Goal: Find specific page/section: Locate a particular part of the current website

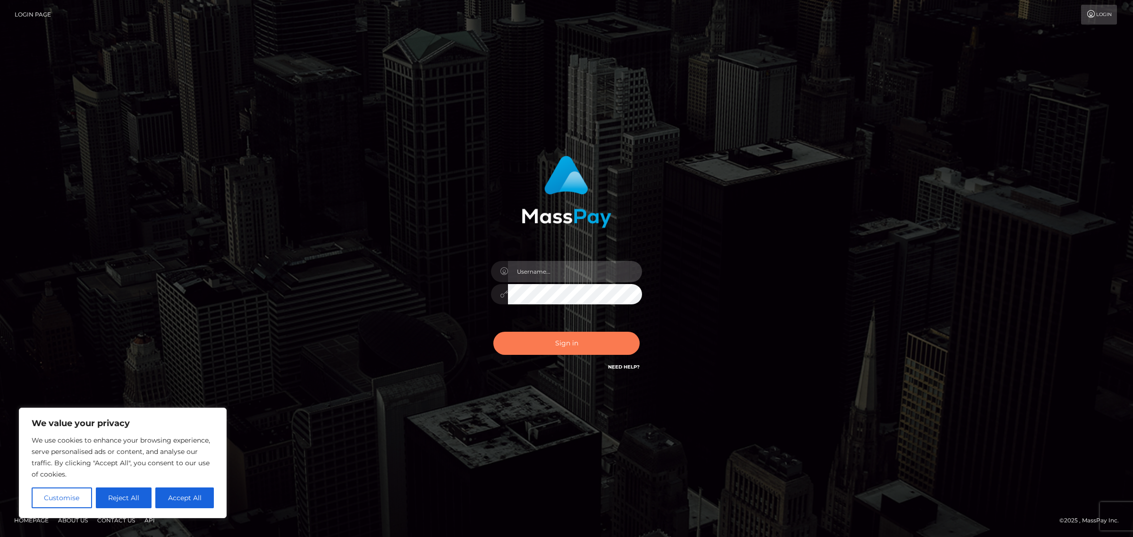
type input "Jennifer"
click at [551, 350] on button "Sign in" at bounding box center [566, 343] width 146 height 23
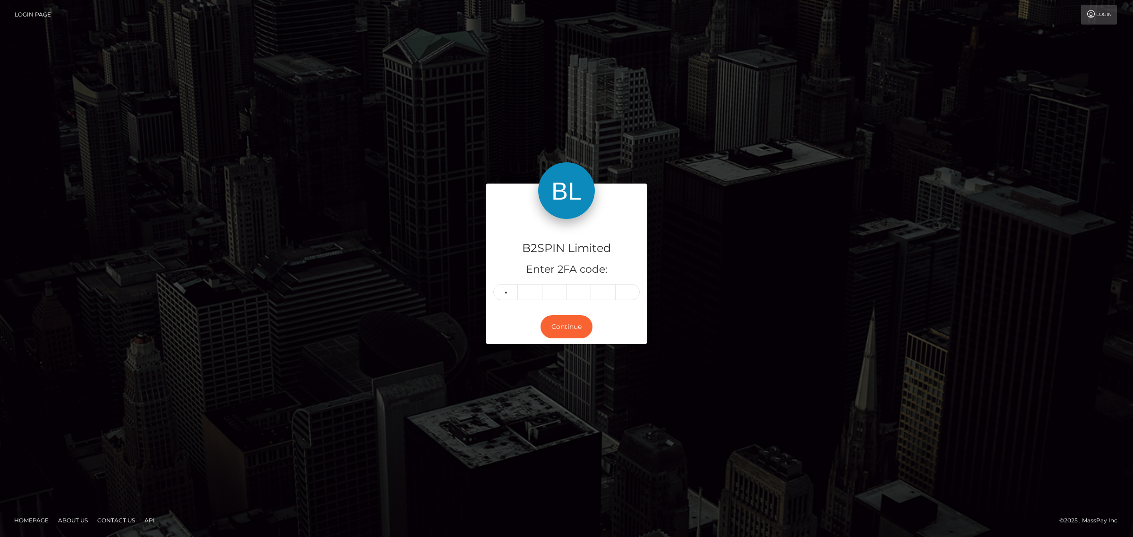
type input "6"
type input "9"
type input "5"
type input "0"
type input "1"
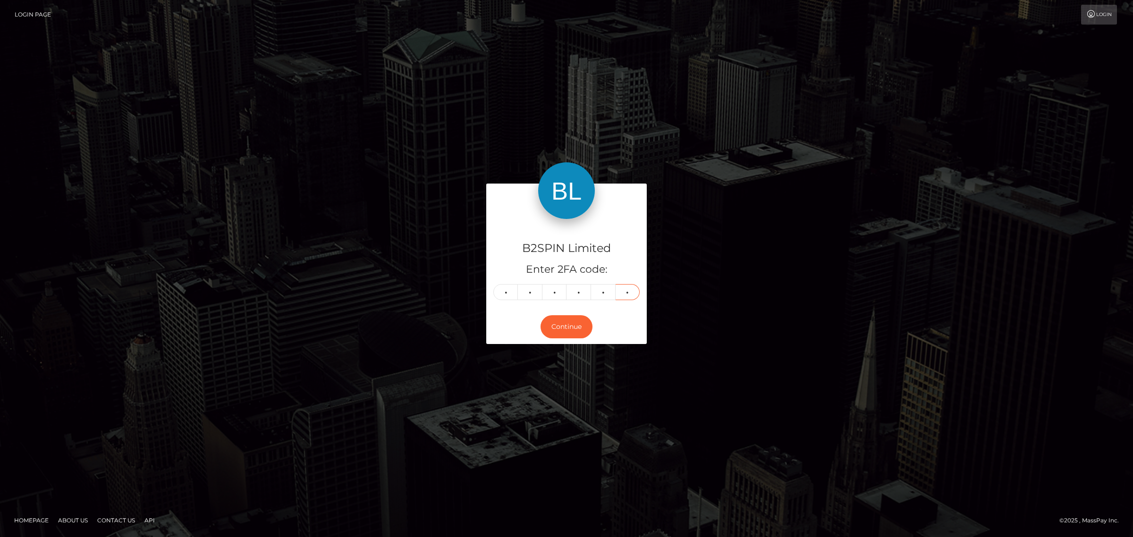
type input "6"
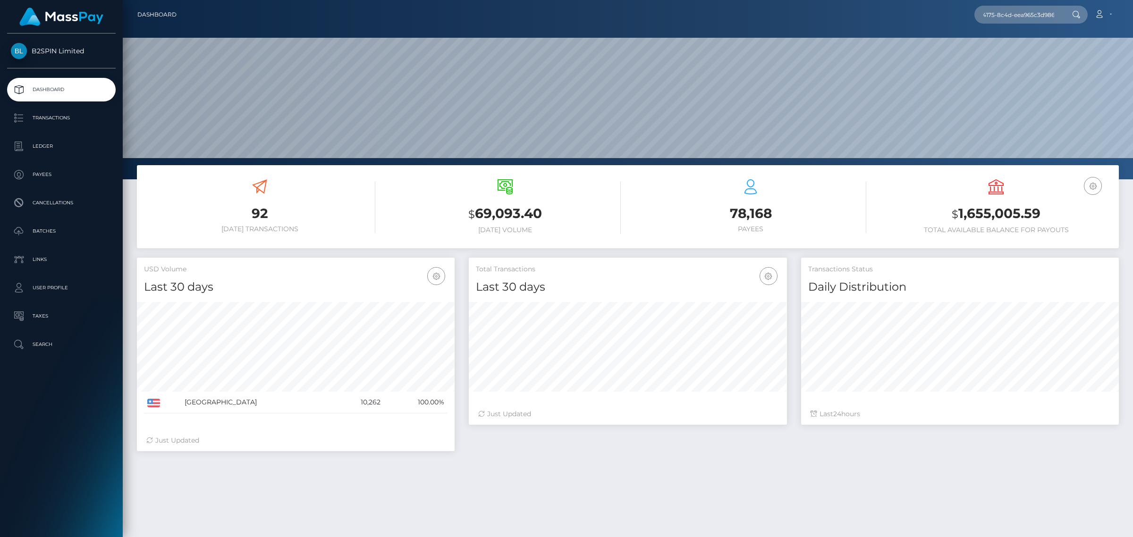
scroll to position [167, 317]
click at [1011, 17] on input "34b97348-30e7-4175-8c4d-eea965c3d986" at bounding box center [1018, 15] width 89 height 18
click at [1025, 6] on input "34b97348-30e7-4175-8c4d-eea965c3d986" at bounding box center [1018, 15] width 89 height 18
paste input "1279535238"
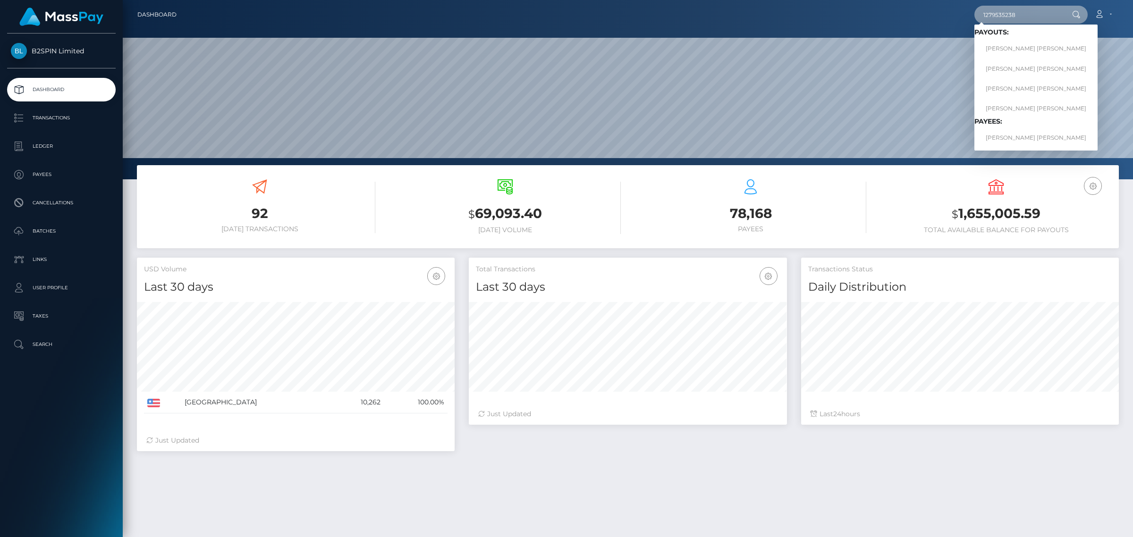
type input "1279535238"
click at [1015, 36] on span "Payouts: ANDREW REKSMY CHHEM ANDREW REKSMY CHHEM ANDREW REKSMY CHHEM ANDREW REK…" at bounding box center [1035, 87] width 123 height 118
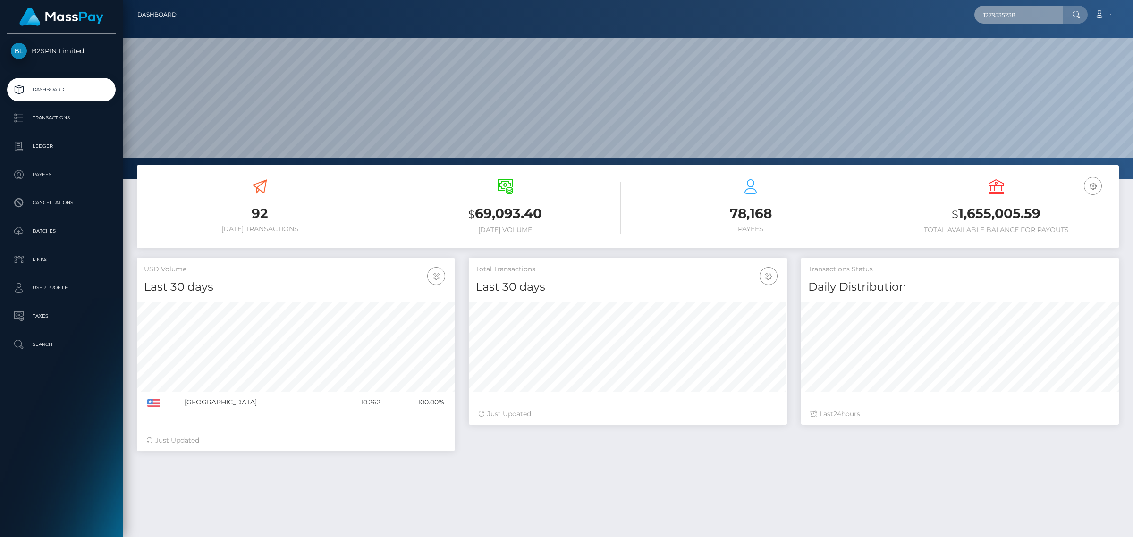
click at [1018, 12] on input "1279535238" at bounding box center [1018, 15] width 89 height 18
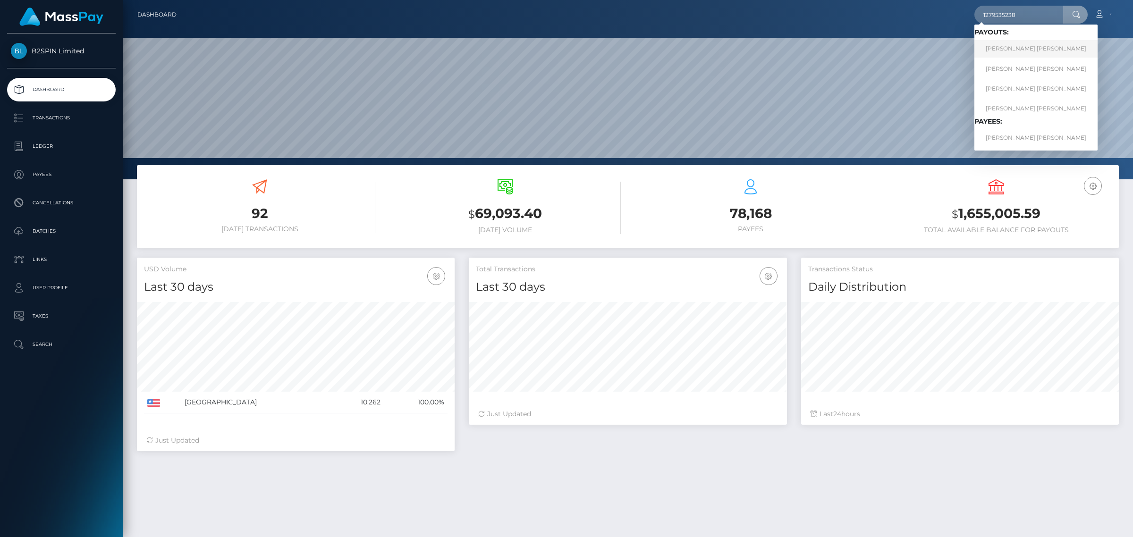
click at [1014, 45] on link "ANDREW REKSMY CHHEM" at bounding box center [1035, 48] width 123 height 17
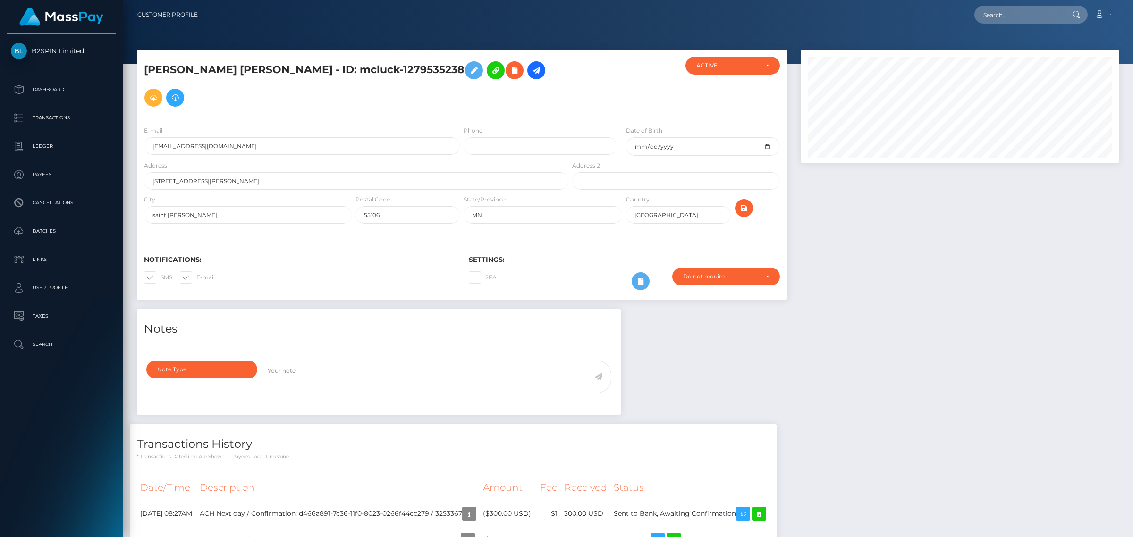
scroll to position [113, 317]
click at [794, 319] on div "Notes Note Type Compliance Clear Compliance General Note Type" at bounding box center [628, 470] width 996 height 322
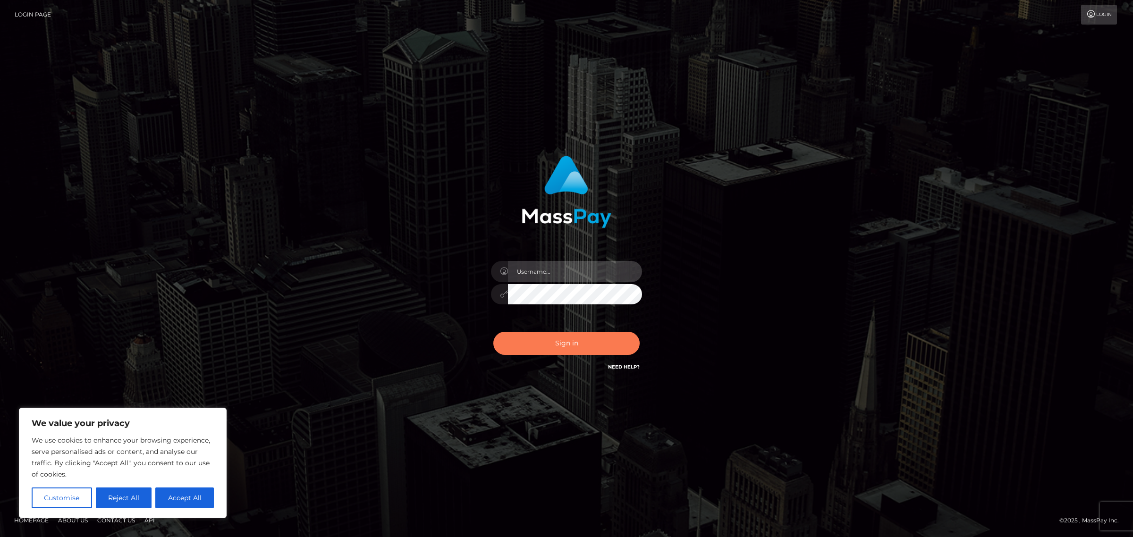
type input "[PERSON_NAME]"
click at [572, 351] on button "Sign in" at bounding box center [566, 343] width 146 height 23
type input "[PERSON_NAME]"
click at [553, 339] on button "Sign in" at bounding box center [566, 343] width 146 height 23
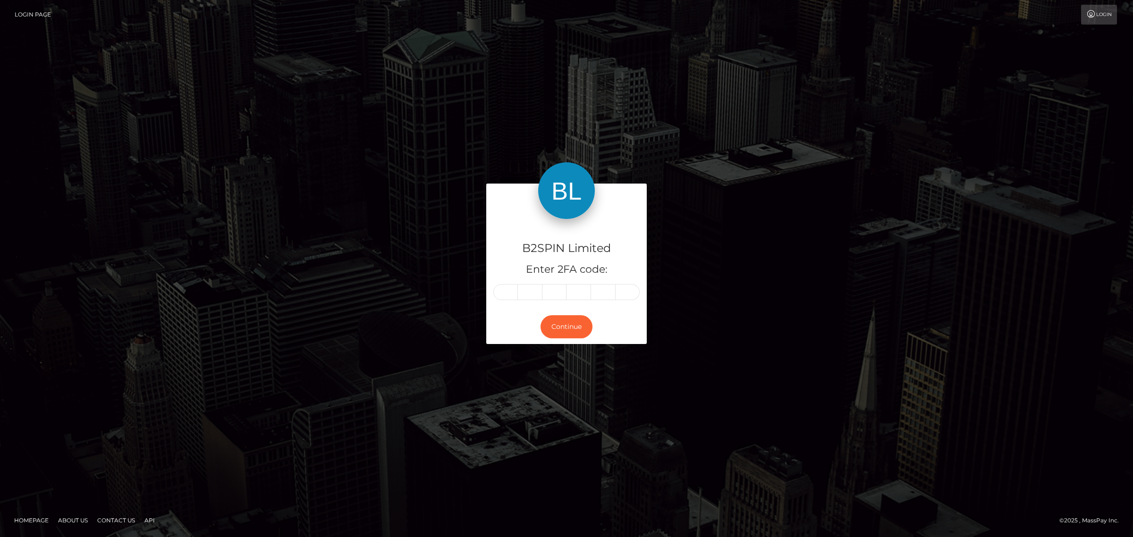
click at [514, 284] on input "text" at bounding box center [505, 292] width 25 height 16
click at [513, 289] on input "text" at bounding box center [505, 292] width 25 height 16
type input "8"
type input "5"
type input "0"
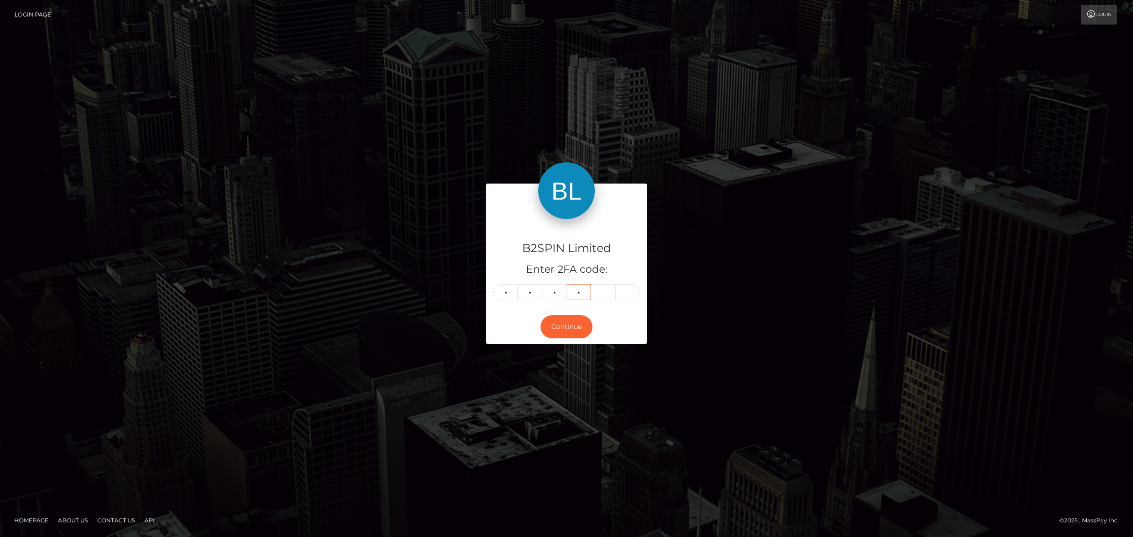
type input "3"
type input "6"
type input "5"
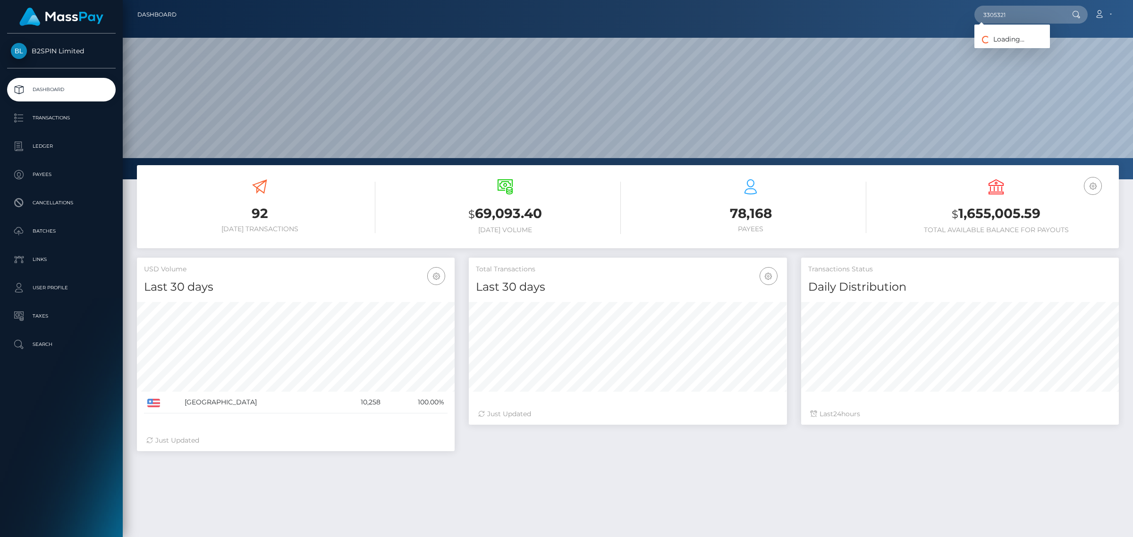
scroll to position [167, 317]
click at [1015, 18] on input "3305321" at bounding box center [1018, 15] width 89 height 18
paste input "2019259883"
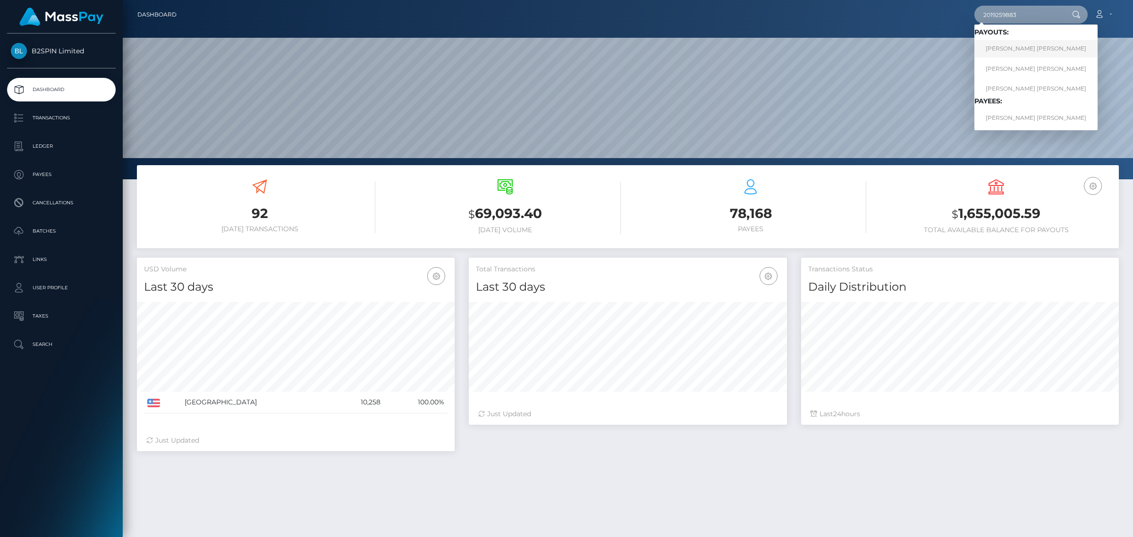
type input "2019259883"
click at [1026, 46] on link "JULIO CESAR JR ACEVES" at bounding box center [1035, 48] width 123 height 17
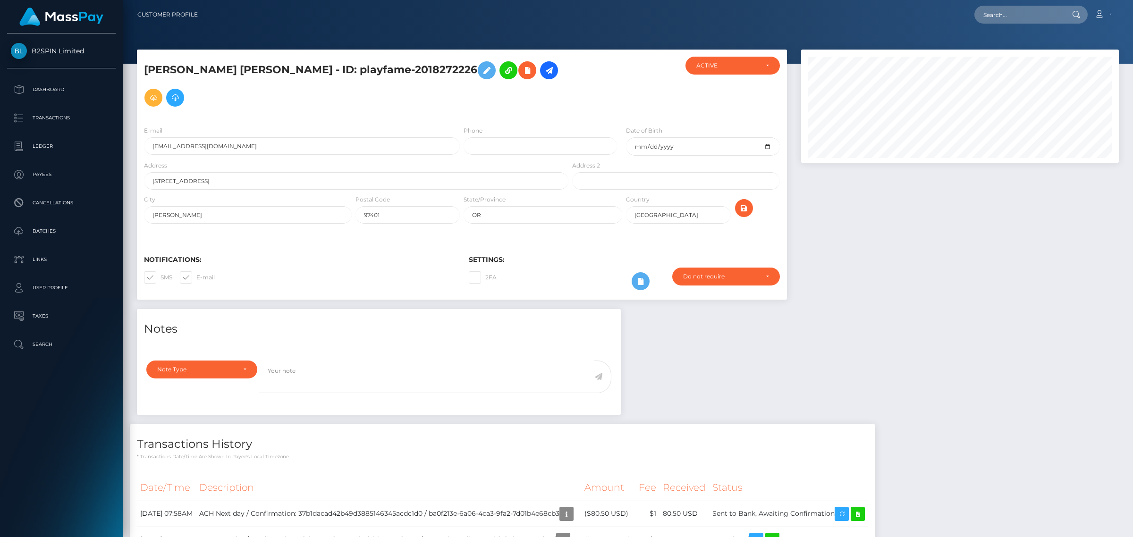
scroll to position [113, 317]
click at [1022, 13] on input "text" at bounding box center [1018, 15] width 89 height 18
paste input "1899862895"
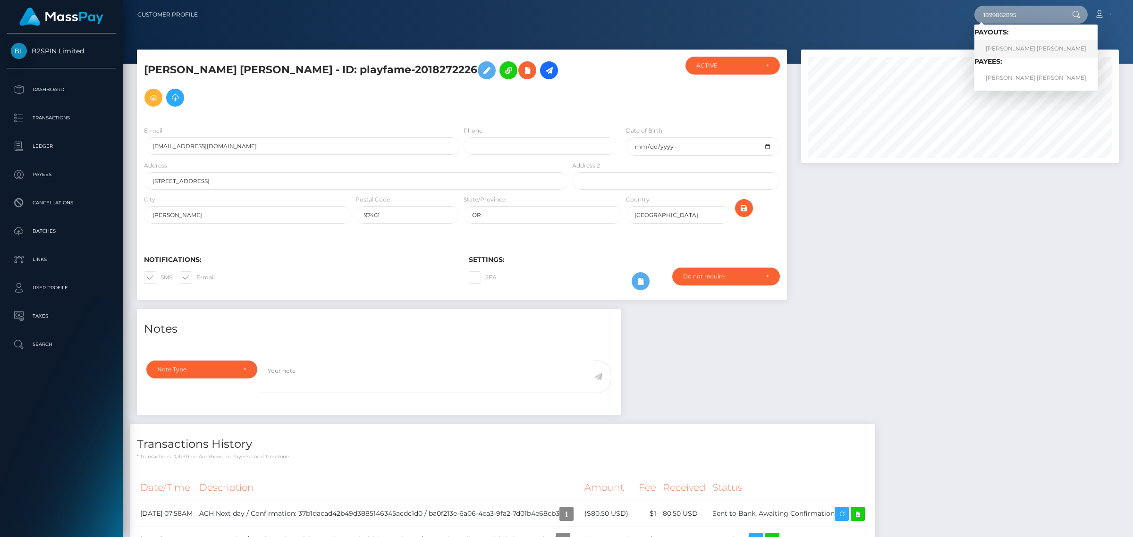
type input "1899862895"
click at [992, 46] on link "[PERSON_NAME] [PERSON_NAME]" at bounding box center [1035, 48] width 123 height 17
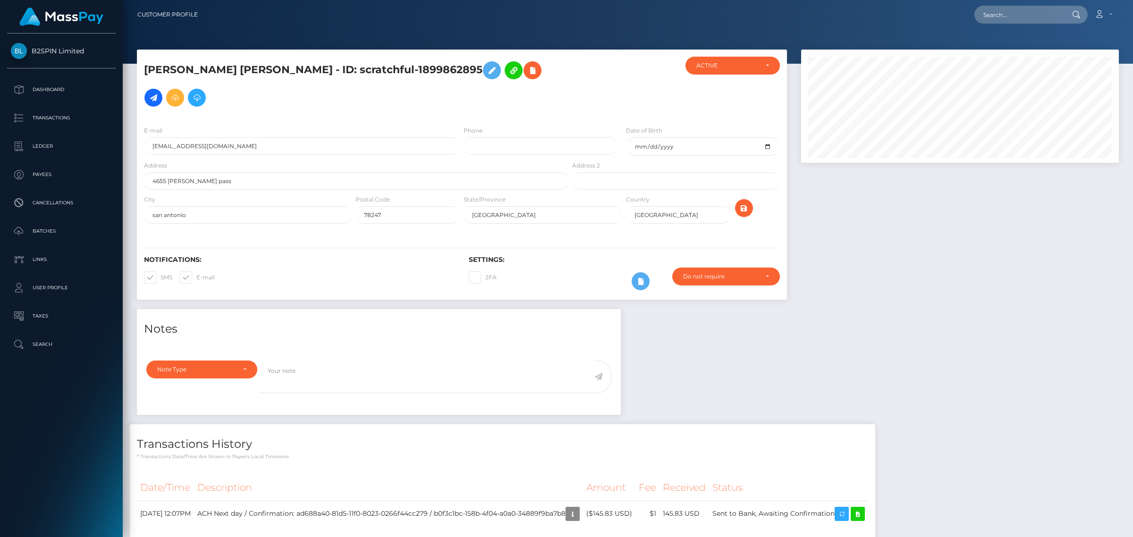
scroll to position [113, 317]
click at [1021, 26] on nav "Customer Profile Loading... Loading... Account" at bounding box center [628, 14] width 1010 height 29
click at [1021, 19] on input "text" at bounding box center [1018, 15] width 89 height 18
paste input "1899862895"
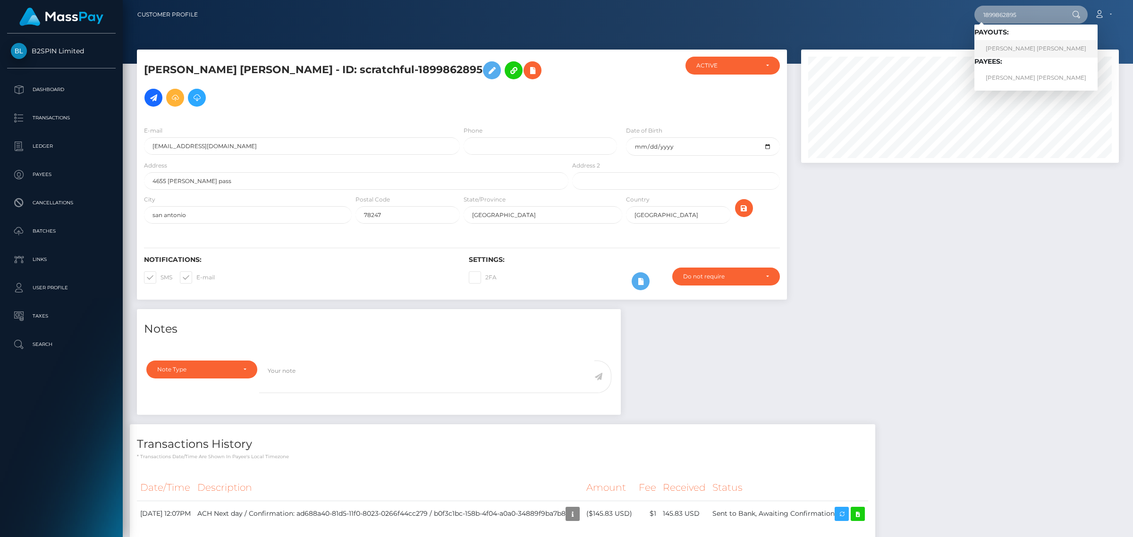
type input "1899862895"
click at [1010, 48] on link "[PERSON_NAME] [PERSON_NAME]" at bounding box center [1035, 48] width 123 height 17
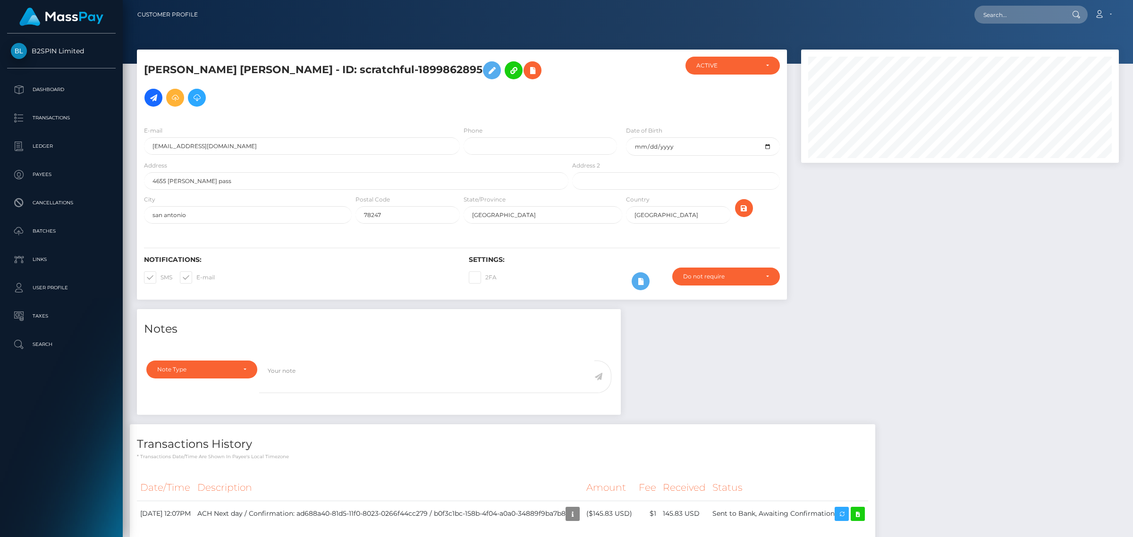
scroll to position [35, 0]
